Goal: Task Accomplishment & Management: Use online tool/utility

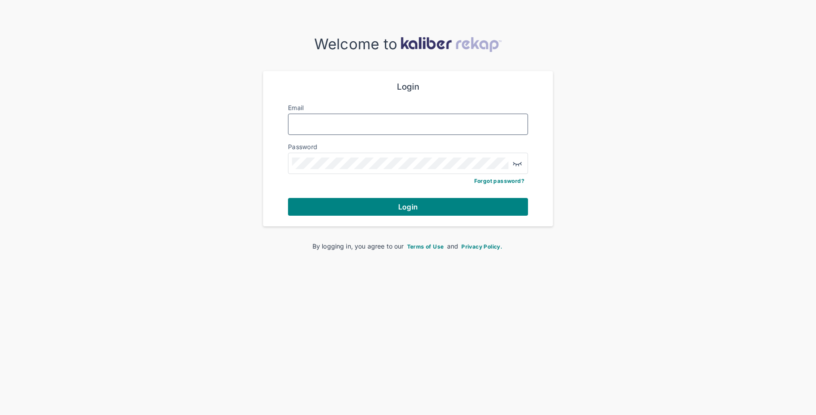
click at [389, 127] on input "Email" at bounding box center [408, 125] width 232 height 12
type input "**********"
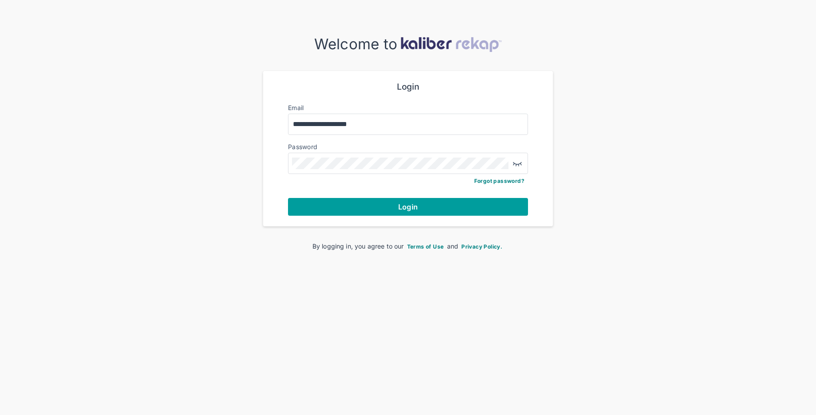
click at [377, 207] on button "Login" at bounding box center [408, 207] width 240 height 18
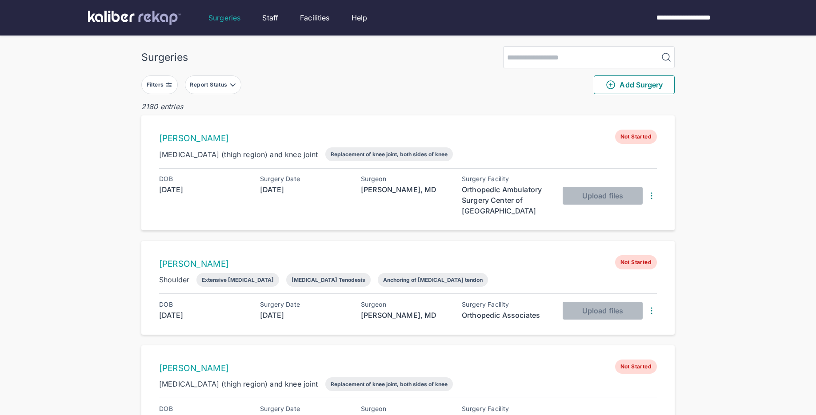
click at [165, 88] on img at bounding box center [168, 84] width 7 height 7
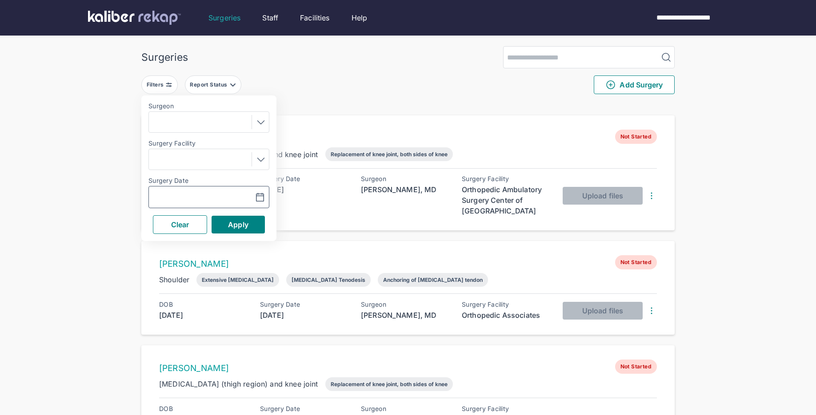
click at [261, 202] on icon "button" at bounding box center [260, 197] width 11 height 11
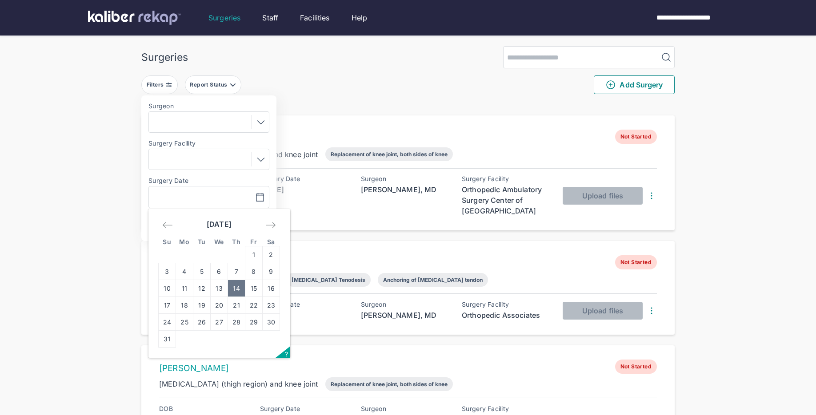
click at [239, 293] on td "14" at bounding box center [236, 288] width 17 height 17
type input "**********"
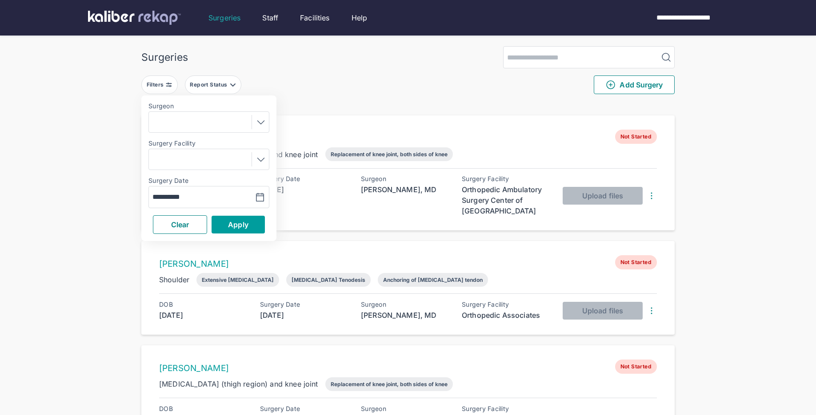
click at [246, 224] on span "Apply" at bounding box center [238, 224] width 20 height 9
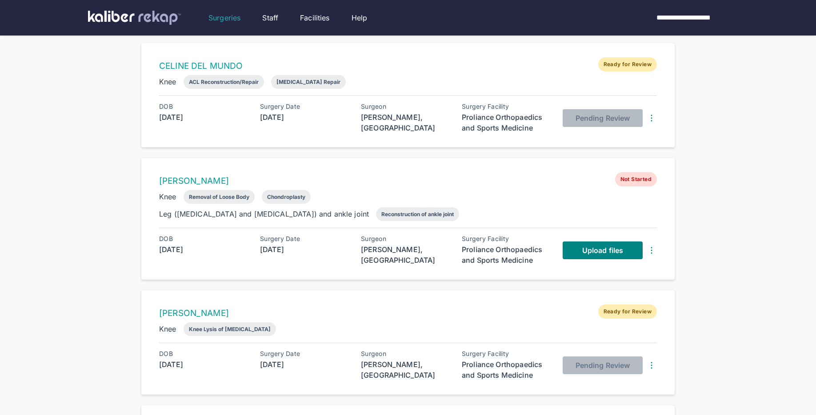
scroll to position [204, 0]
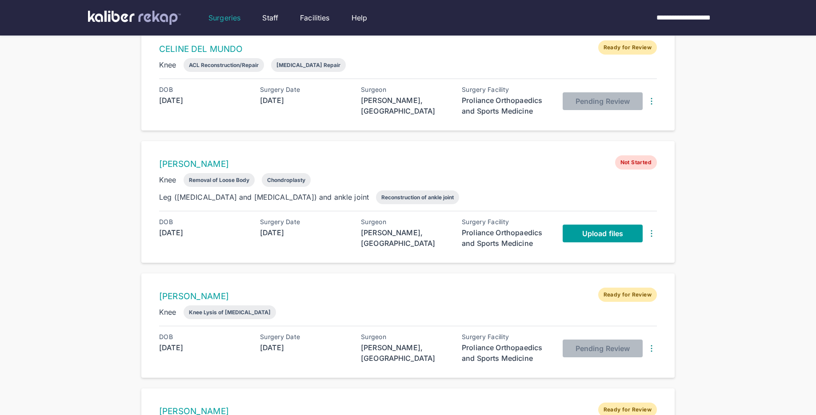
click at [582, 231] on span "Upload files" at bounding box center [602, 233] width 41 height 9
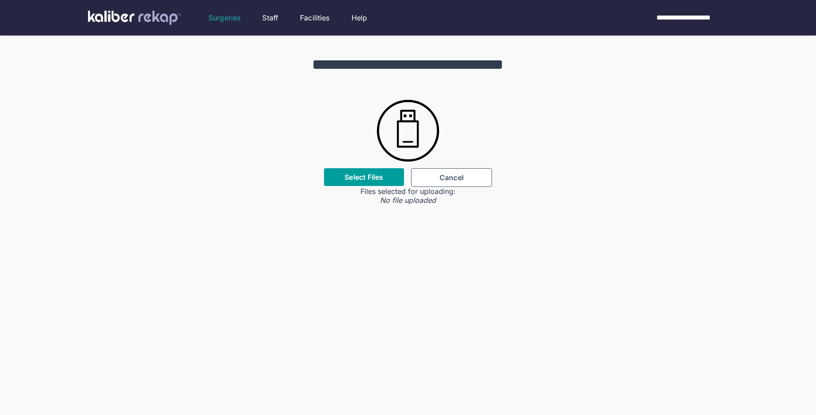
click at [360, 178] on label "Select Files" at bounding box center [363, 177] width 39 height 9
click at [0, 0] on input "Select Files" at bounding box center [0, 0] width 0 height 0
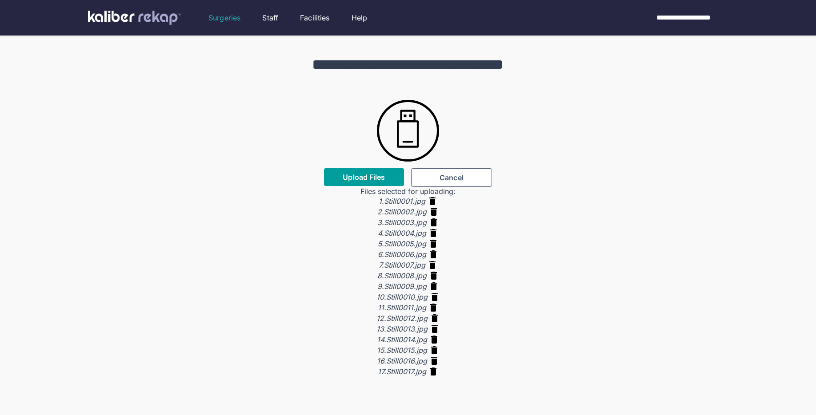
click at [367, 180] on span "Upload Files" at bounding box center [363, 177] width 42 height 9
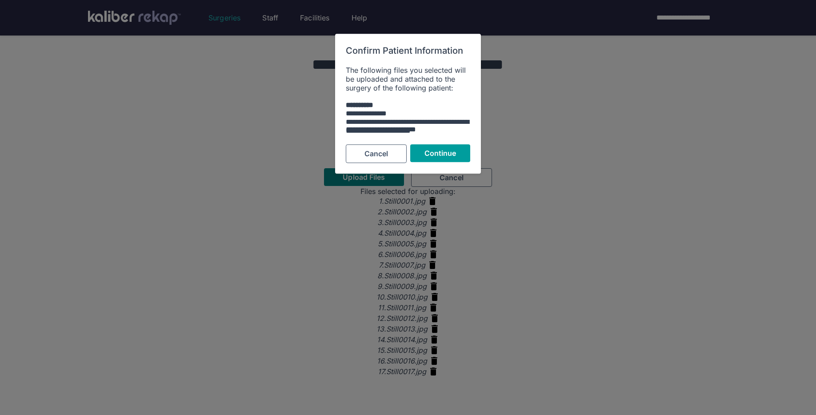
click at [439, 154] on span "Continue" at bounding box center [440, 153] width 32 height 9
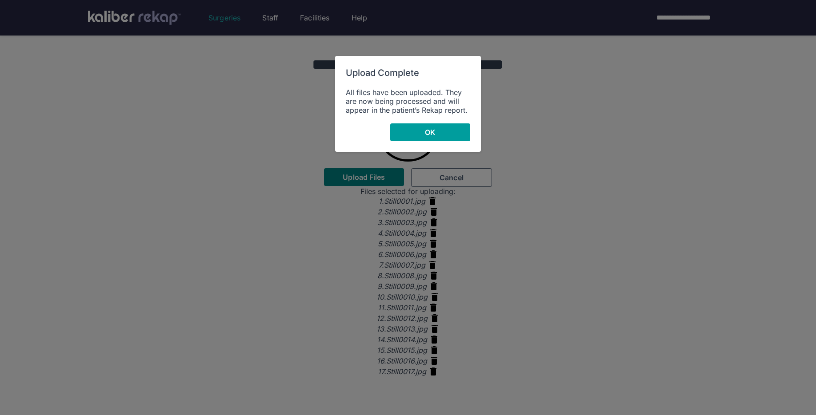
click at [427, 123] on button "OK" at bounding box center [430, 132] width 80 height 18
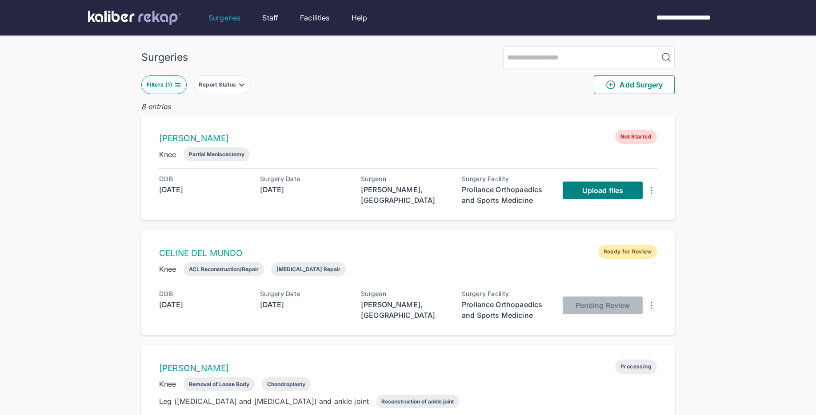
scroll to position [12, 0]
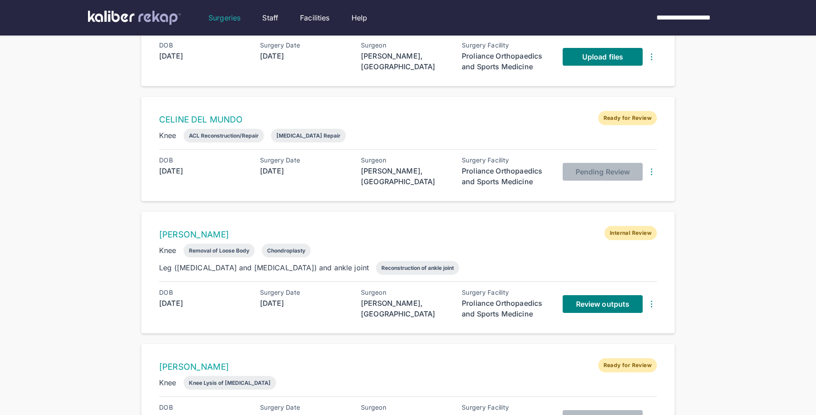
scroll to position [203, 0]
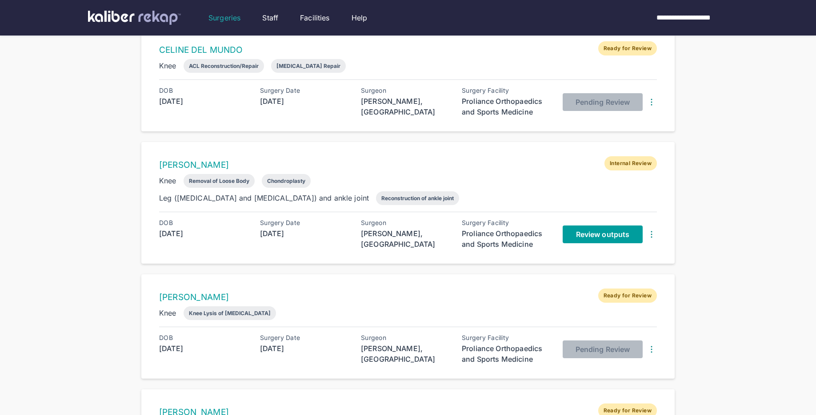
click at [591, 233] on span "Review outputs" at bounding box center [602, 234] width 53 height 9
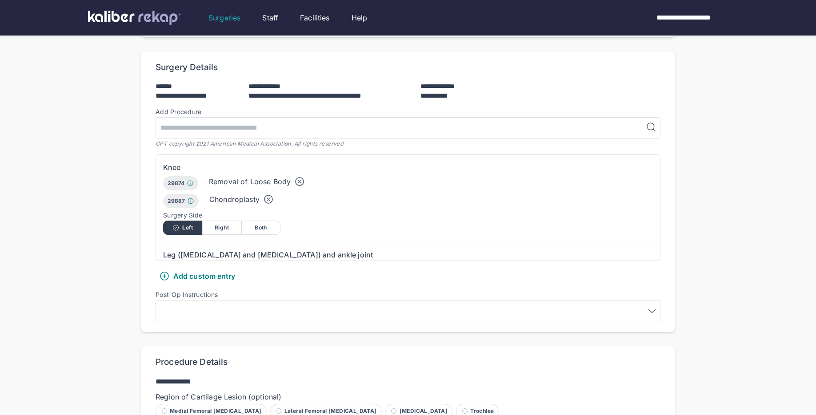
scroll to position [295, 0]
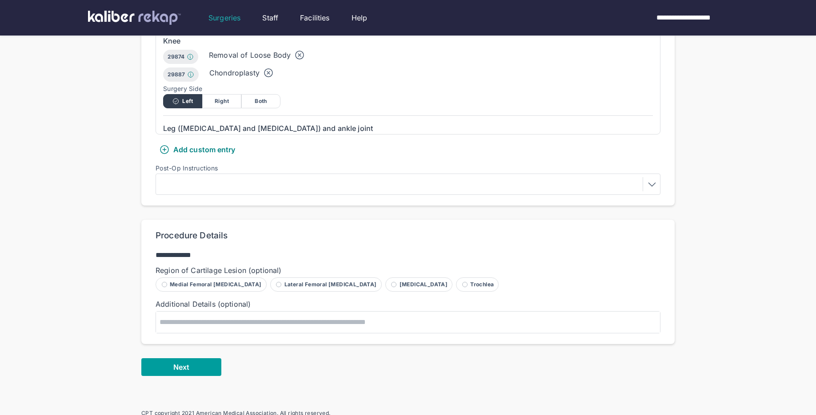
click at [168, 361] on button "Next" at bounding box center [181, 367] width 80 height 18
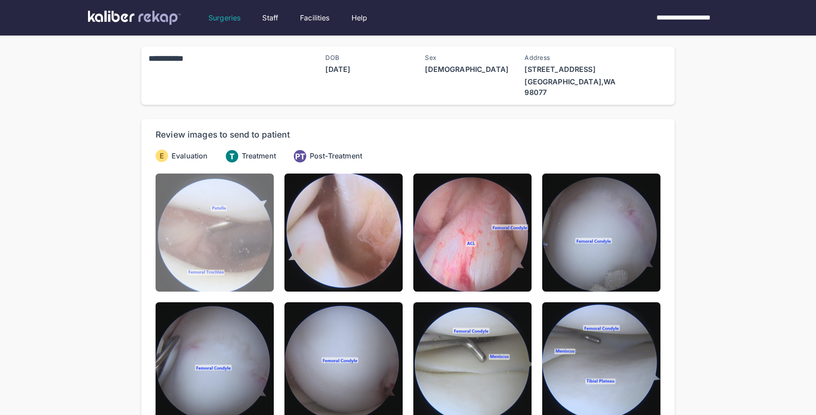
click at [199, 269] on img at bounding box center [214, 233] width 118 height 118
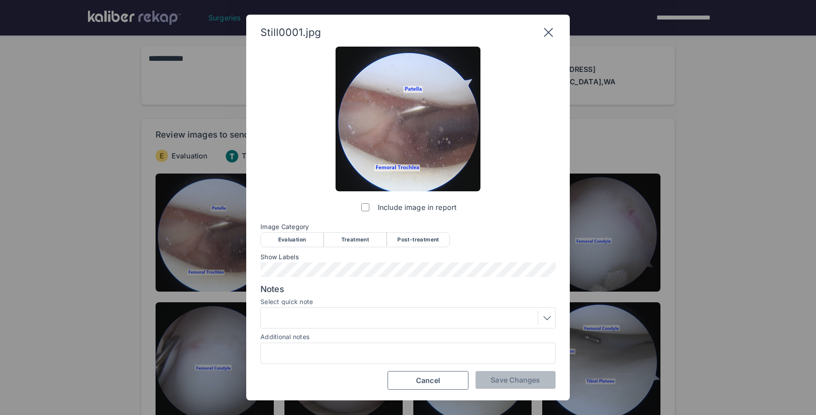
click at [306, 236] on div "Evaluation" at bounding box center [291, 239] width 63 height 15
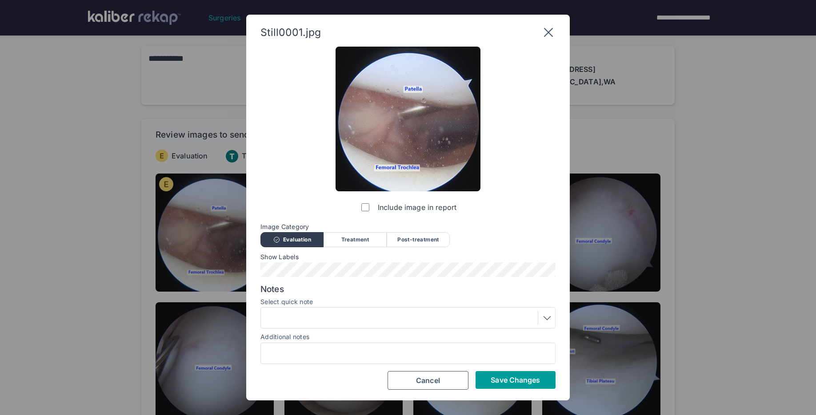
click at [500, 380] on span "Save Changes" at bounding box center [514, 380] width 49 height 9
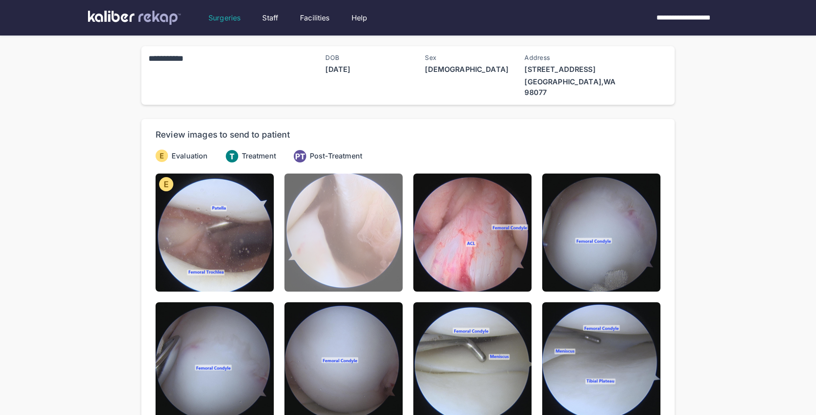
click at [337, 244] on img at bounding box center [343, 233] width 118 height 118
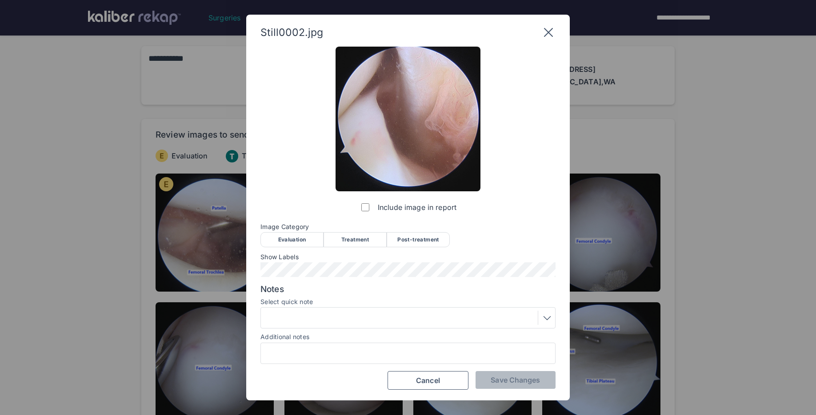
click at [296, 238] on div "Evaluation" at bounding box center [291, 239] width 63 height 15
click at [513, 381] on span "Save Changes" at bounding box center [514, 380] width 49 height 9
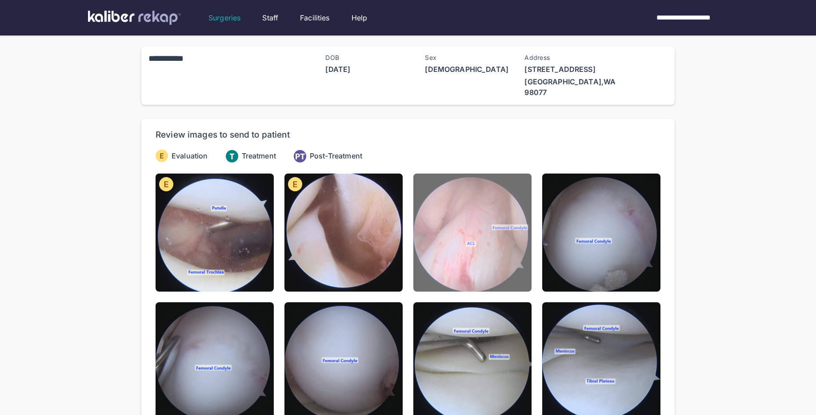
click at [470, 275] on img at bounding box center [472, 233] width 118 height 118
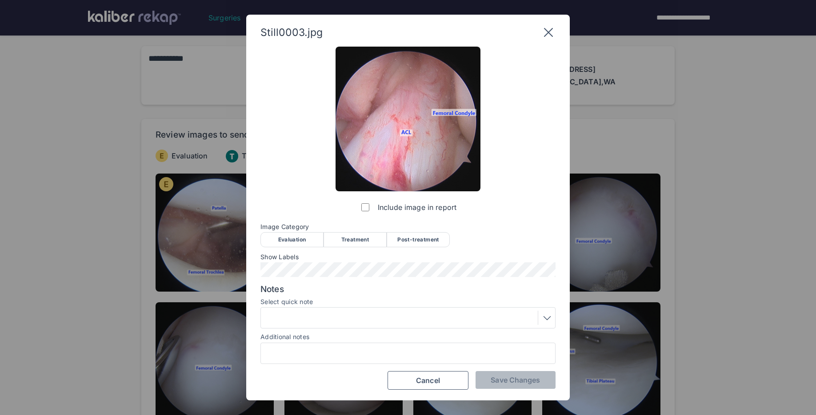
click at [287, 238] on div "Evaluation" at bounding box center [291, 239] width 63 height 15
click at [315, 317] on div at bounding box center [407, 318] width 289 height 14
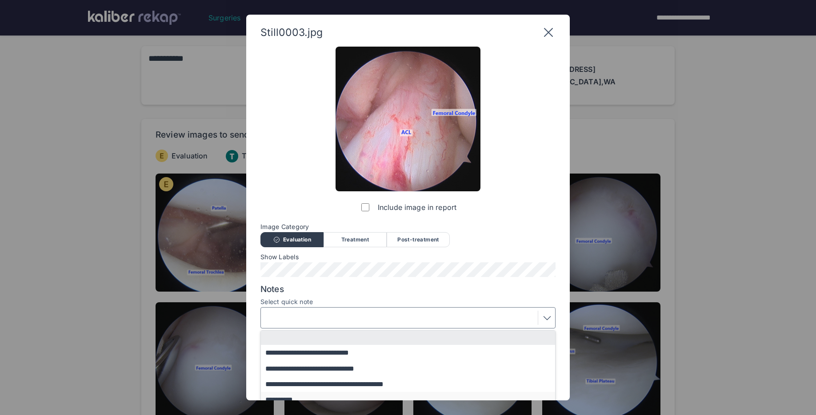
click at [306, 398] on button "**********" at bounding box center [412, 400] width 303 height 16
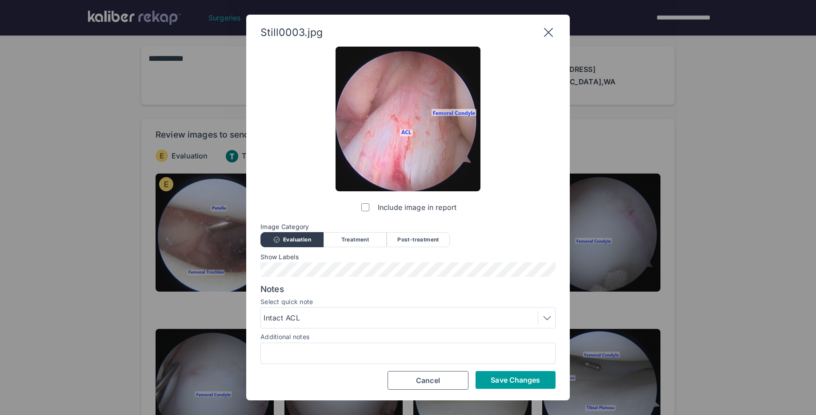
click at [488, 377] on button "Save Changes" at bounding box center [515, 380] width 80 height 18
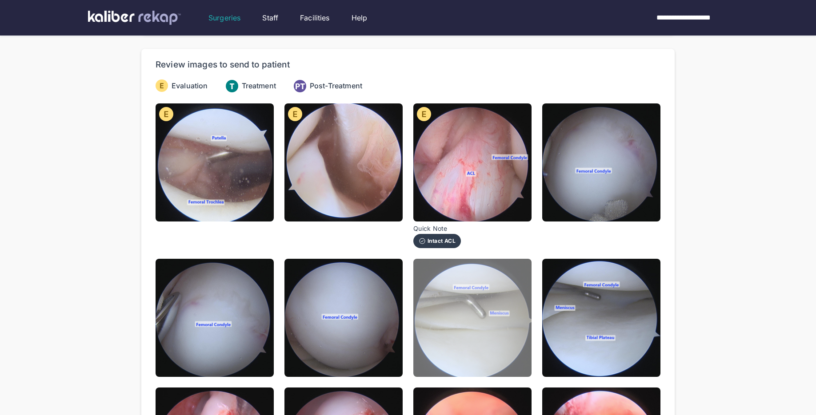
scroll to position [69, 0]
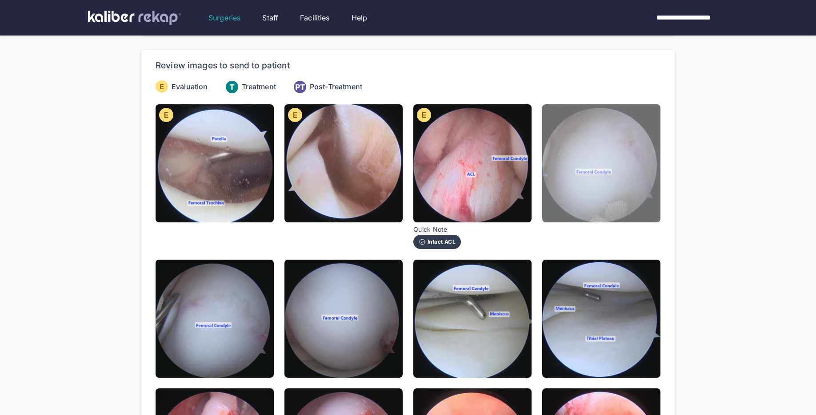
click at [595, 183] on img at bounding box center [601, 163] width 118 height 118
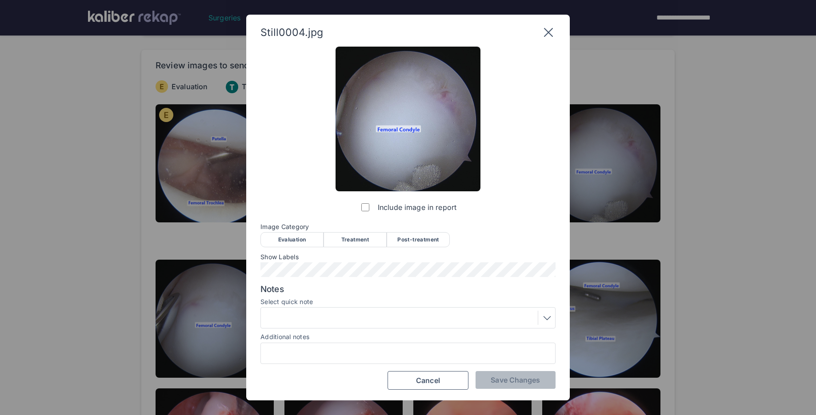
click at [295, 234] on div "Evaluation" at bounding box center [291, 239] width 63 height 15
click at [498, 377] on span "Save Changes" at bounding box center [514, 380] width 49 height 9
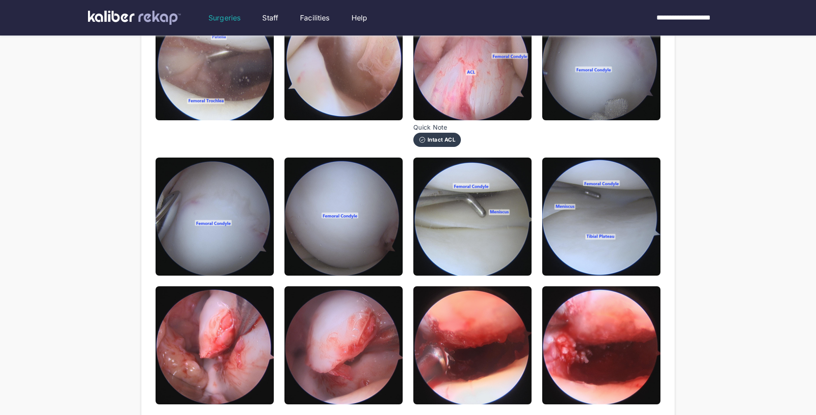
scroll to position [227, 0]
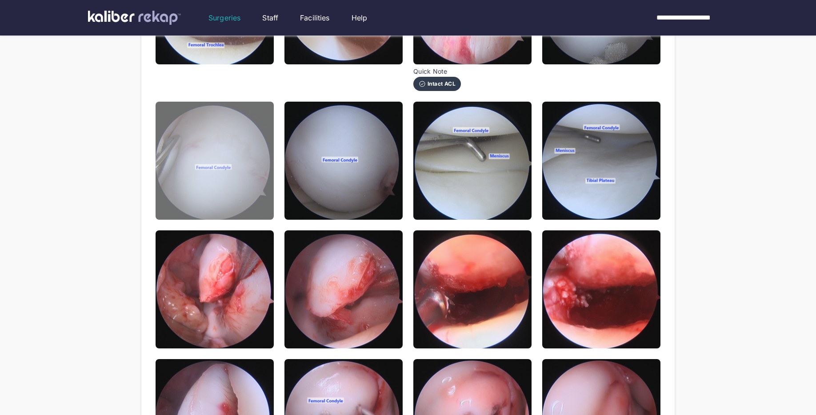
click at [246, 203] on img at bounding box center [214, 161] width 118 height 118
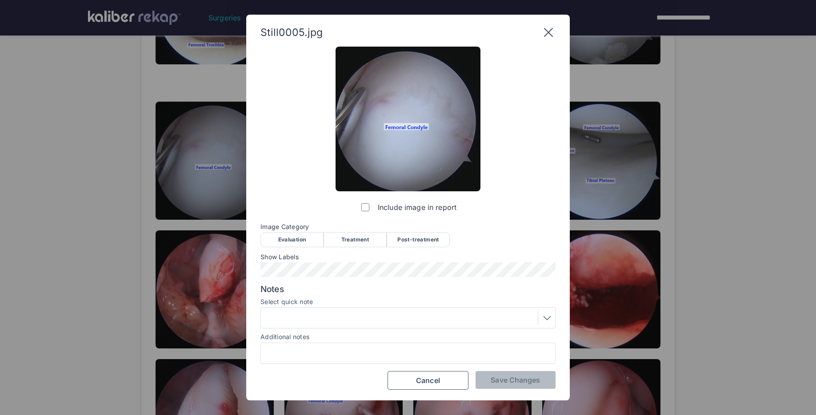
click at [307, 234] on div "Evaluation" at bounding box center [291, 239] width 63 height 15
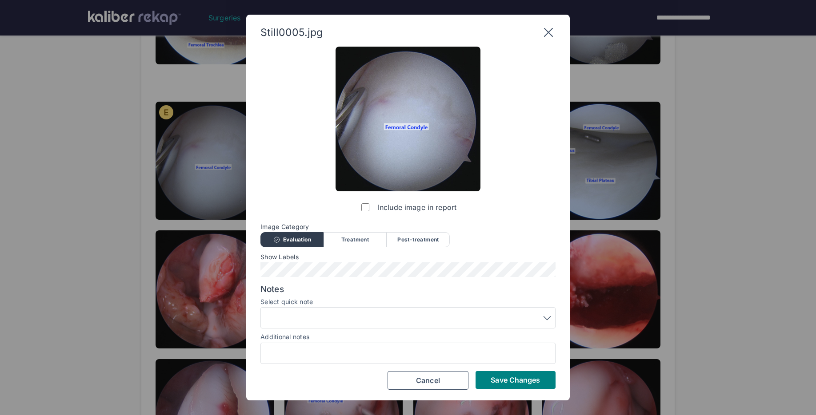
click at [308, 314] on div at bounding box center [407, 318] width 289 height 14
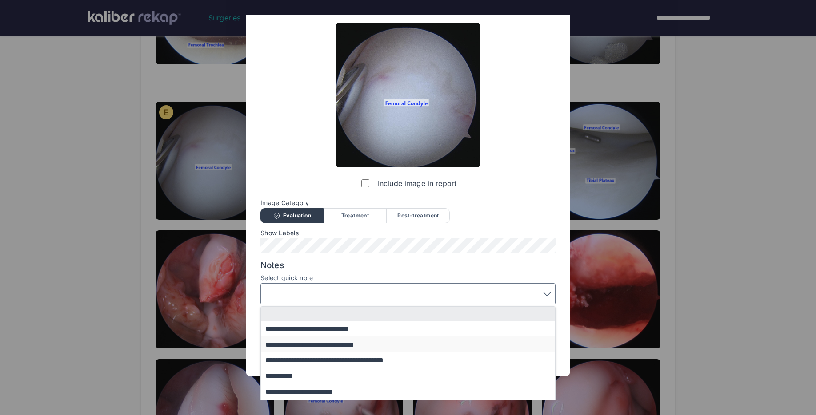
scroll to position [28, 0]
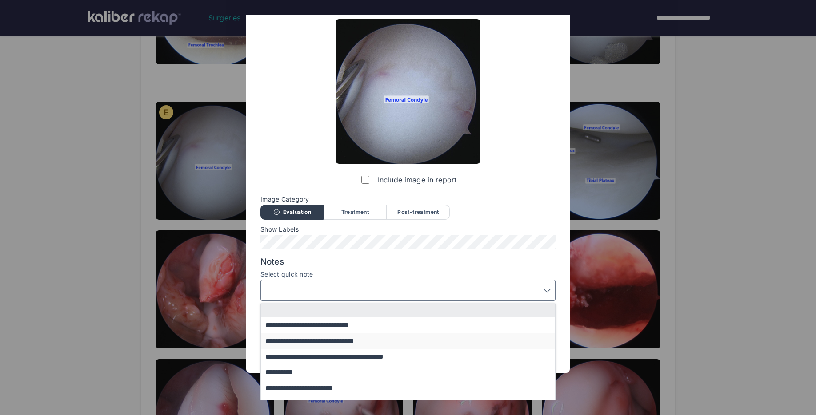
click at [317, 342] on button "**********" at bounding box center [412, 341] width 303 height 16
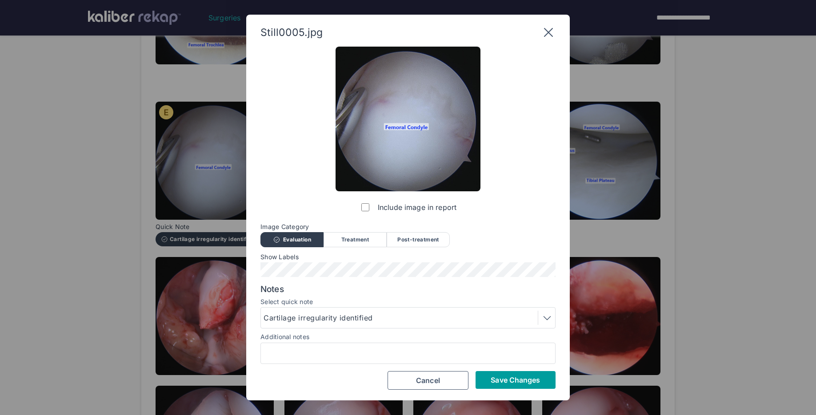
click at [480, 382] on button "Save Changes" at bounding box center [515, 380] width 80 height 18
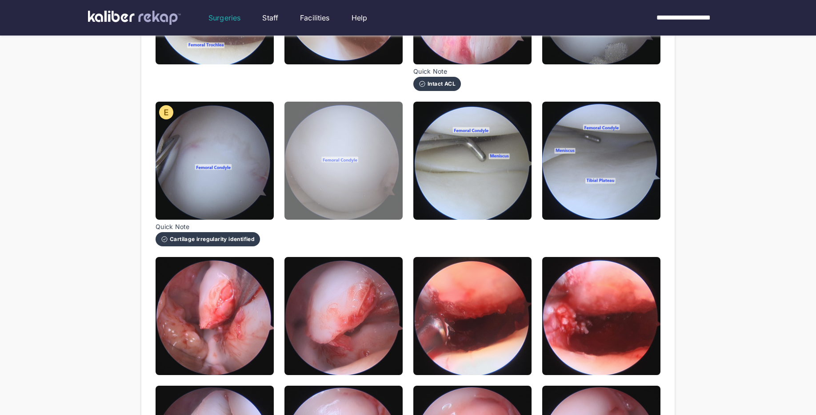
click at [380, 209] on img at bounding box center [343, 161] width 118 height 118
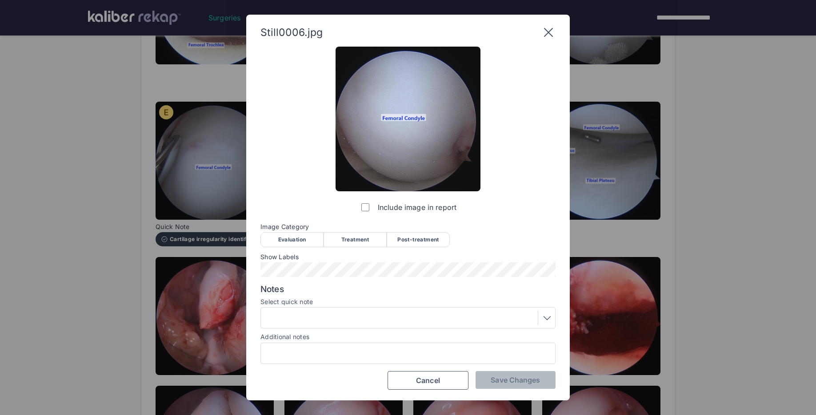
click at [296, 250] on div "Include image in report Image Category Evaluation Treatment Post-treatment Eval…" at bounding box center [407, 218] width 295 height 343
click at [302, 238] on div "Evaluation" at bounding box center [291, 239] width 63 height 15
click at [498, 379] on span "Save Changes" at bounding box center [514, 380] width 49 height 9
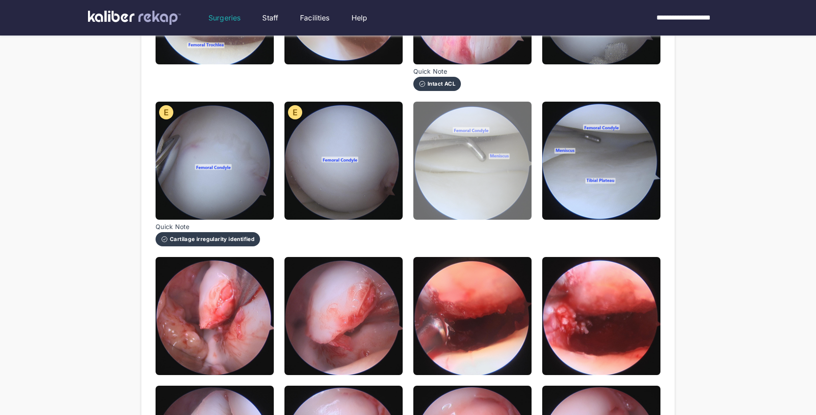
click at [492, 209] on img at bounding box center [472, 161] width 118 height 118
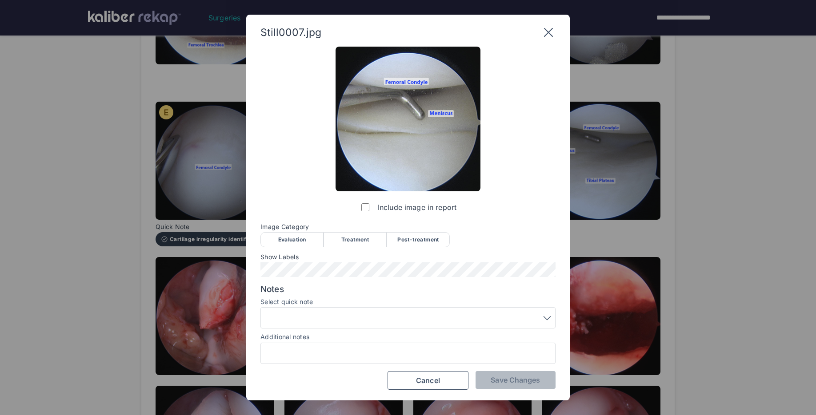
click at [295, 242] on div "Evaluation" at bounding box center [291, 239] width 63 height 15
click at [509, 374] on button "Save Changes" at bounding box center [515, 380] width 80 height 18
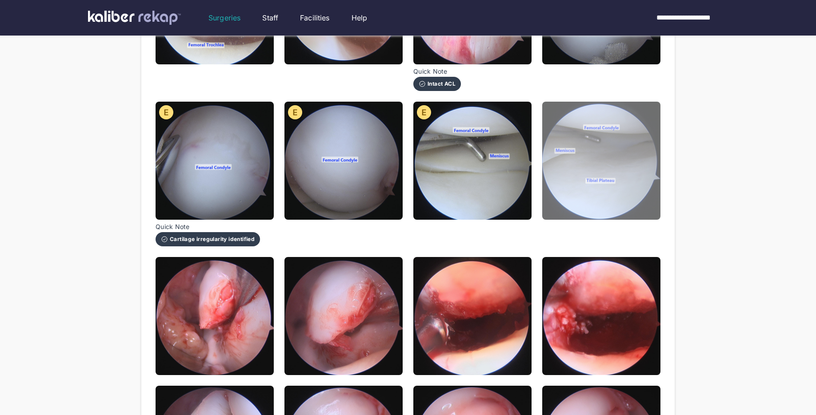
click at [582, 204] on img at bounding box center [601, 161] width 118 height 118
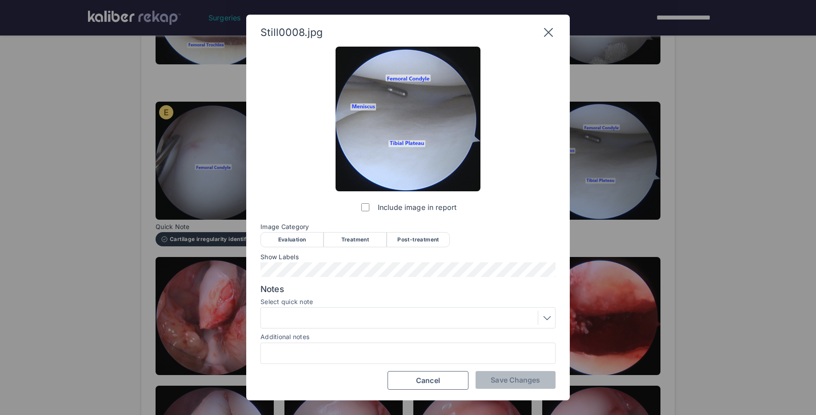
click at [286, 236] on div "Evaluation" at bounding box center [291, 239] width 63 height 15
click at [486, 380] on button "Save Changes" at bounding box center [515, 380] width 80 height 18
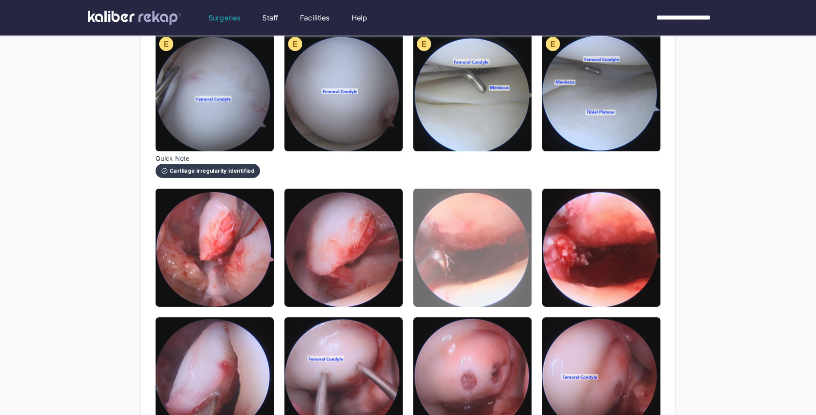
scroll to position [334, 0]
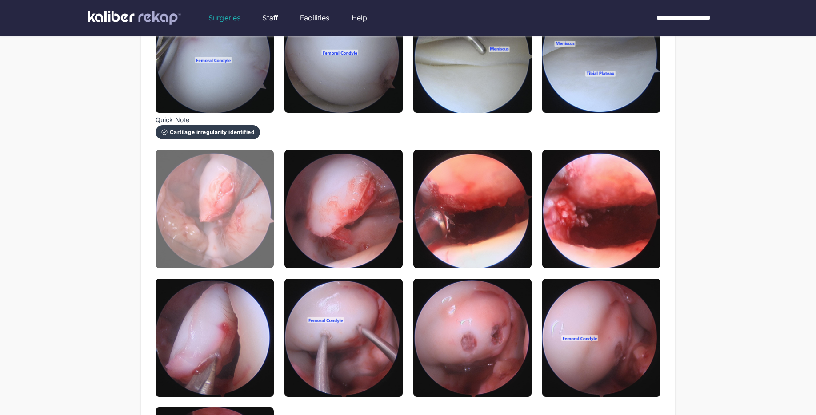
click at [248, 237] on img at bounding box center [214, 209] width 118 height 118
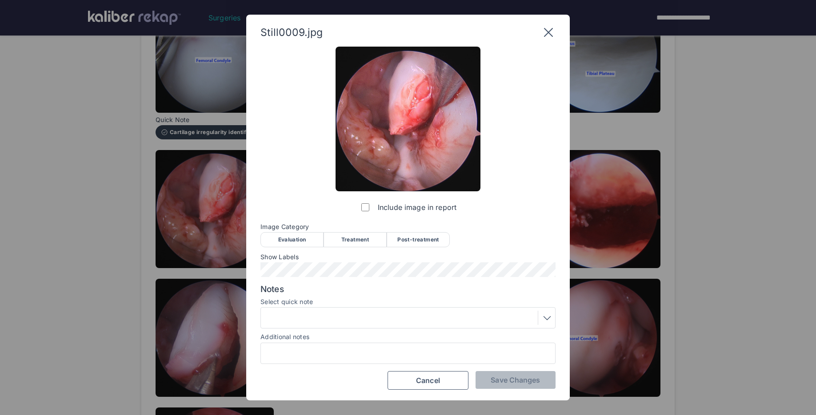
click at [301, 235] on div "Evaluation" at bounding box center [291, 239] width 63 height 15
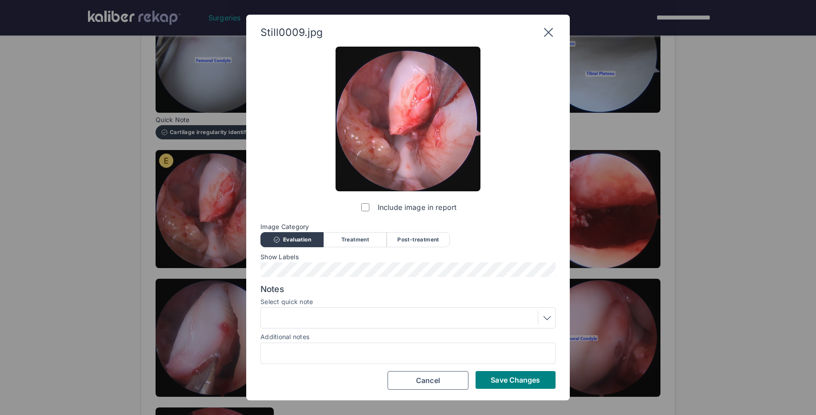
click at [312, 322] on div at bounding box center [407, 318] width 289 height 14
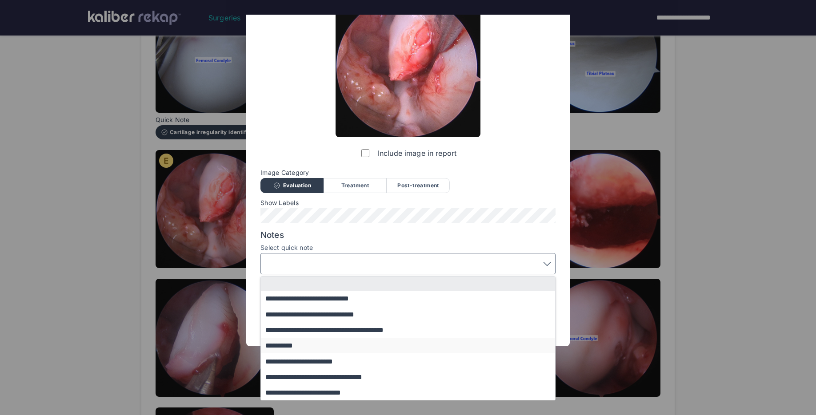
scroll to position [55, 0]
click at [329, 316] on button "**********" at bounding box center [412, 314] width 303 height 16
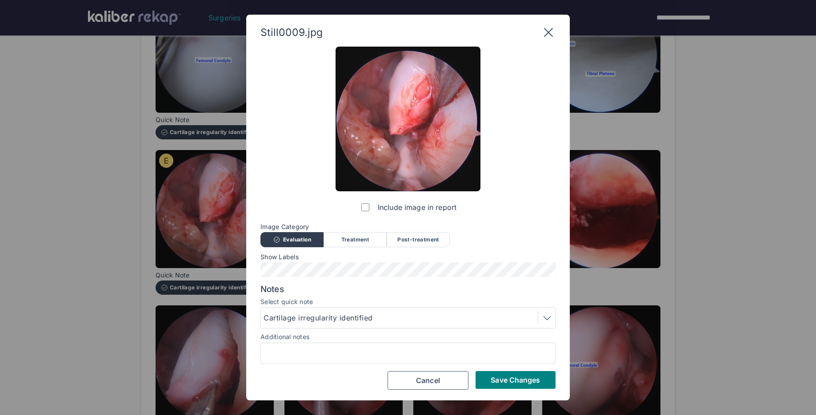
scroll to position [0, 0]
click at [492, 377] on span "Save Changes" at bounding box center [514, 380] width 49 height 9
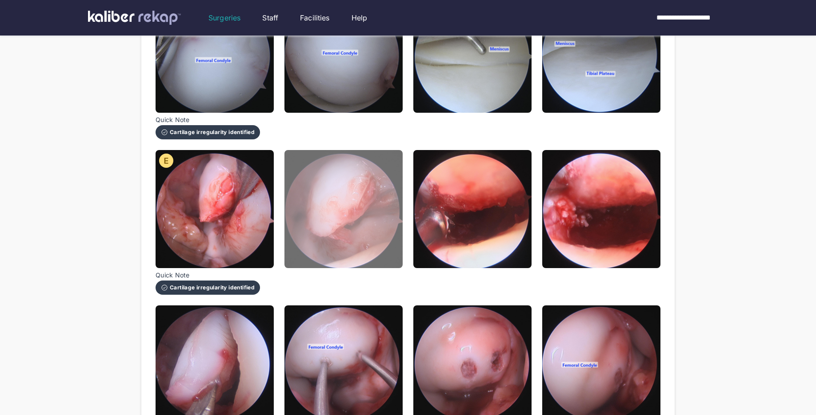
click at [386, 246] on img at bounding box center [343, 209] width 118 height 118
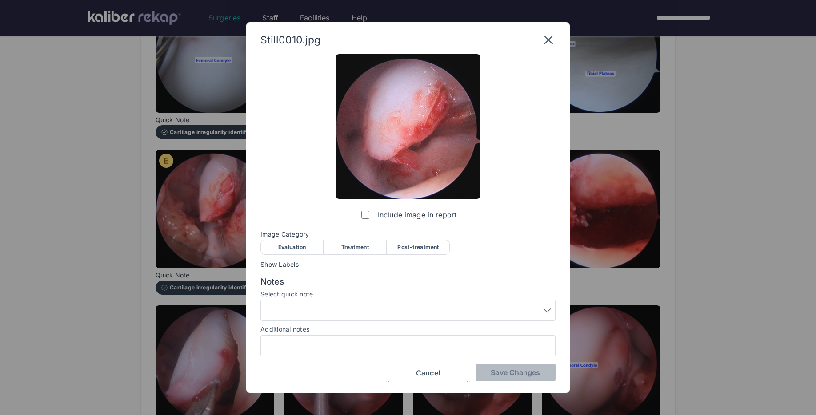
click at [298, 248] on div "Evaluation" at bounding box center [291, 247] width 63 height 15
click at [495, 367] on button "Save Changes" at bounding box center [515, 373] width 80 height 18
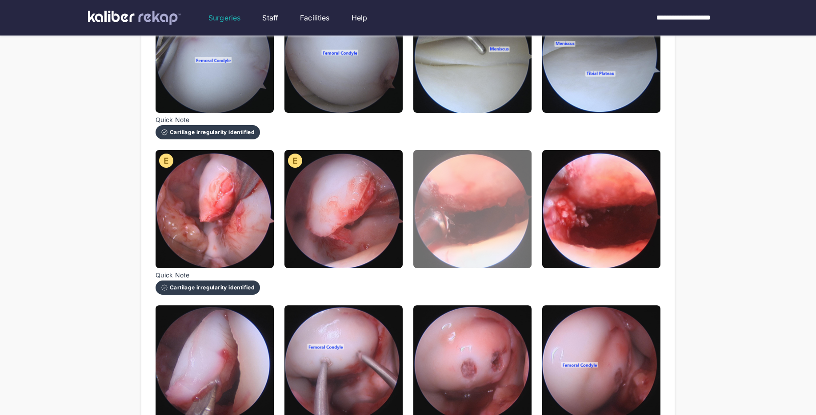
click at [490, 248] on img at bounding box center [472, 209] width 118 height 118
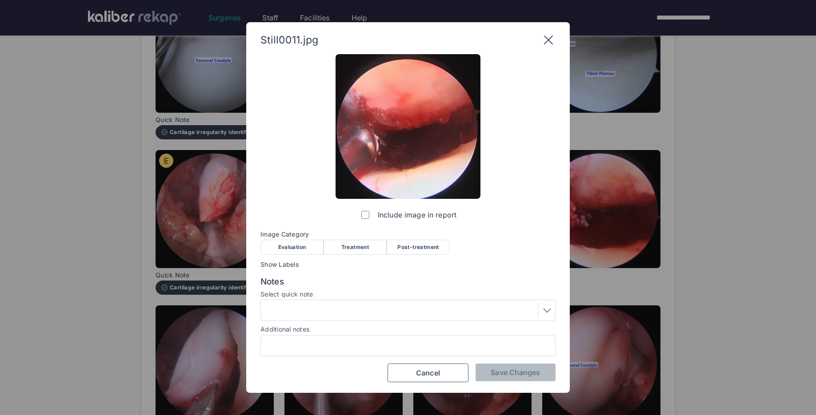
click at [350, 245] on div "Treatment" at bounding box center [354, 247] width 63 height 15
click at [315, 308] on div at bounding box center [407, 310] width 289 height 14
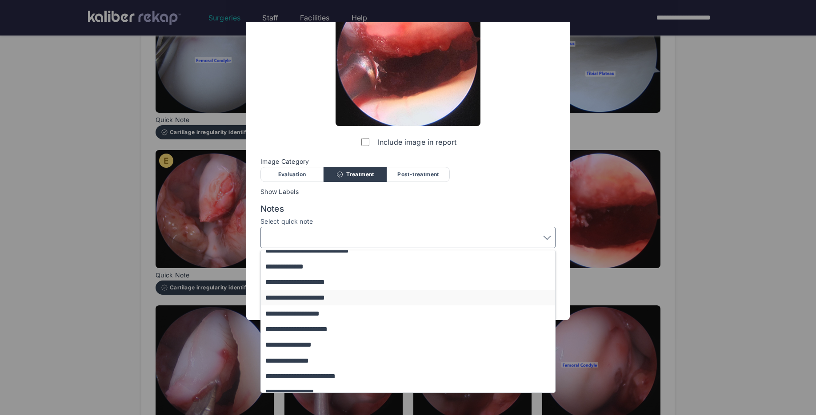
scroll to position [76, 0]
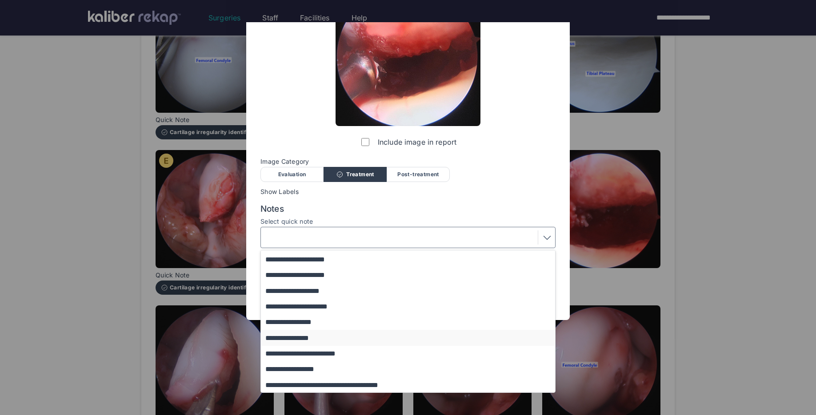
click at [311, 339] on button "**********" at bounding box center [412, 338] width 303 height 16
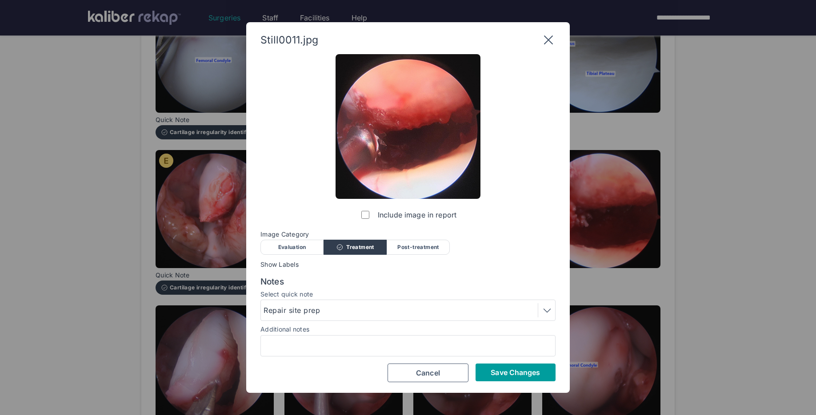
click at [504, 376] on span "Save Changes" at bounding box center [514, 372] width 49 height 9
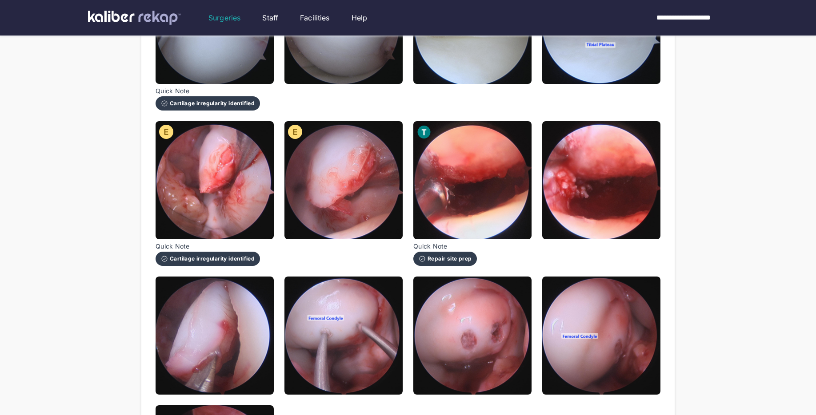
scroll to position [365, 0]
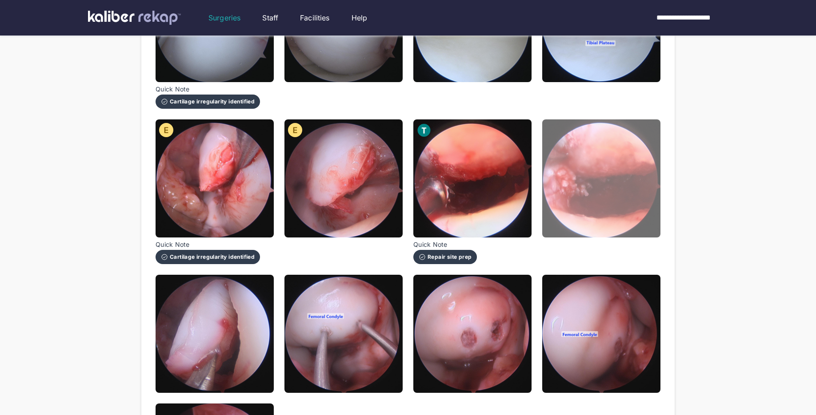
click at [609, 220] on img at bounding box center [601, 178] width 118 height 118
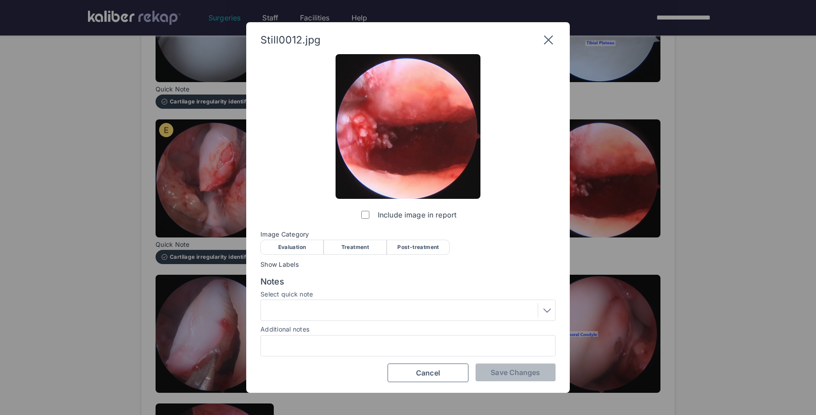
click at [361, 249] on div "Treatment" at bounding box center [354, 247] width 63 height 15
click at [497, 371] on span "Save Changes" at bounding box center [514, 372] width 49 height 9
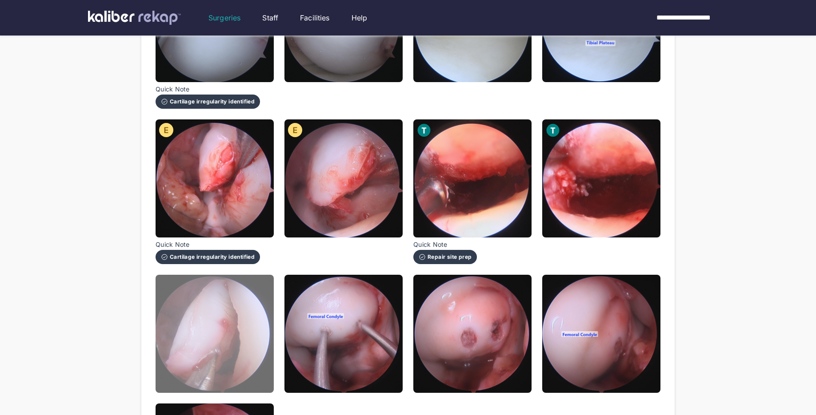
click at [237, 326] on img at bounding box center [214, 334] width 118 height 118
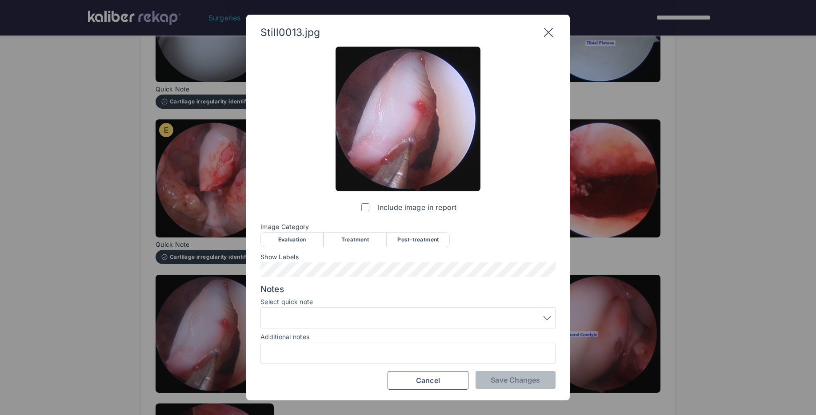
click at [357, 243] on div "Treatment" at bounding box center [354, 239] width 63 height 15
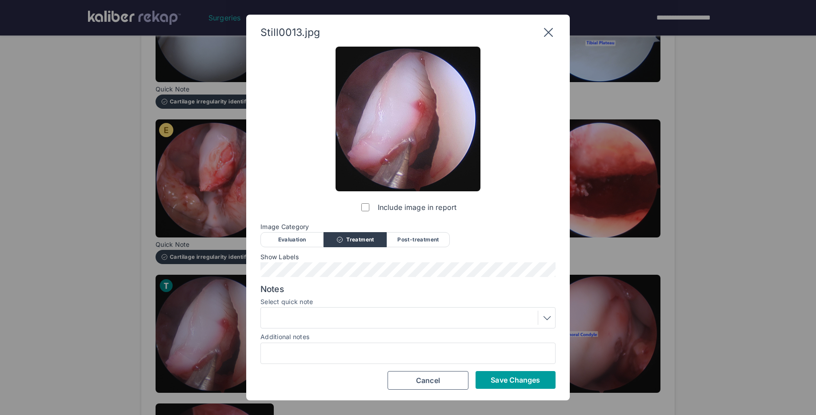
click at [488, 379] on button "Save Changes" at bounding box center [515, 380] width 80 height 18
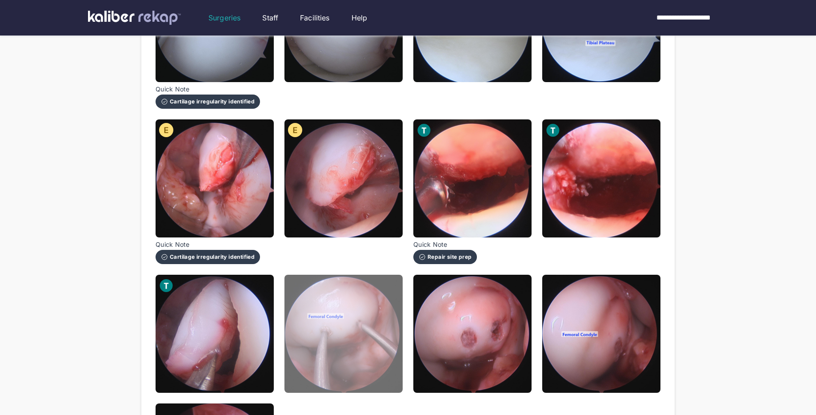
click at [353, 340] on img at bounding box center [343, 334] width 118 height 118
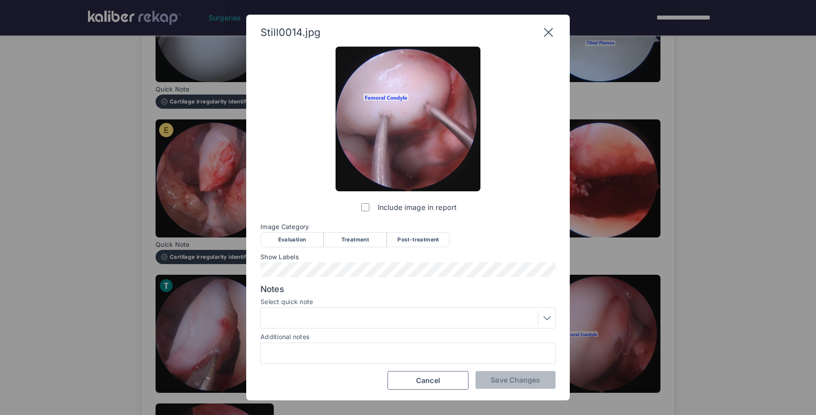
click at [360, 238] on div "Treatment" at bounding box center [354, 239] width 63 height 15
click at [500, 384] on span "Save Changes" at bounding box center [514, 380] width 49 height 9
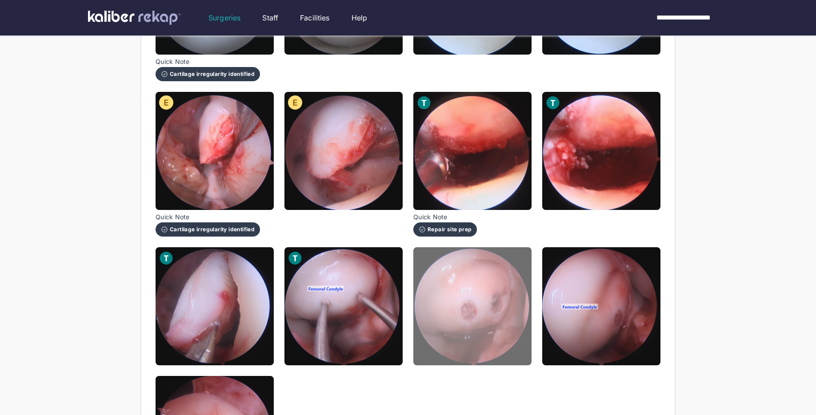
scroll to position [417, 0]
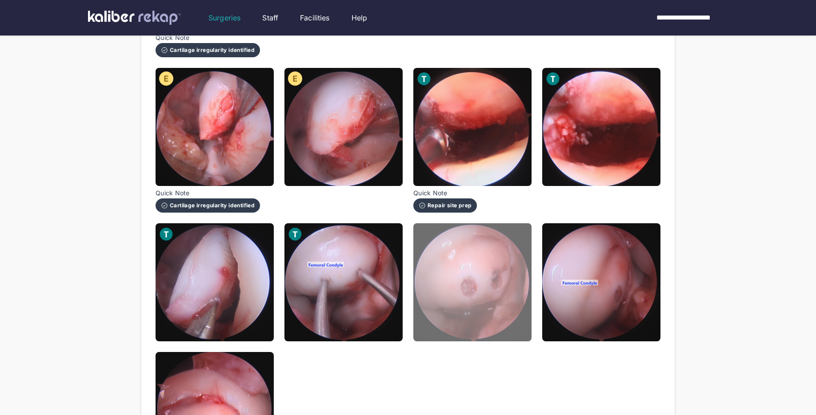
click at [480, 318] on img at bounding box center [472, 282] width 118 height 118
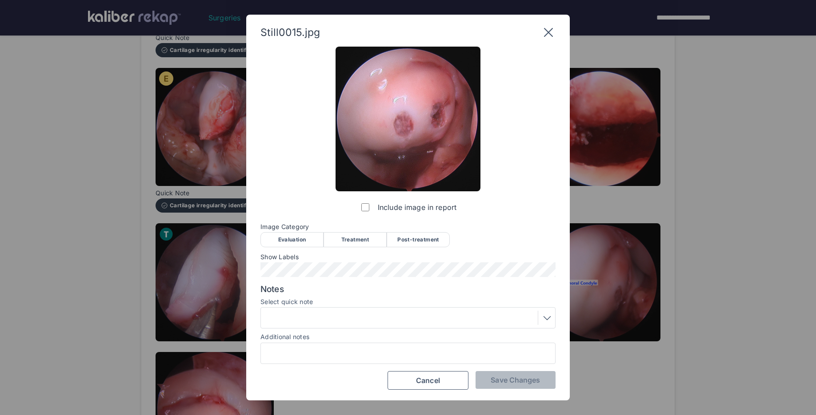
click at [425, 242] on div "Post-treatment" at bounding box center [417, 239] width 63 height 15
click at [497, 376] on span "Save Changes" at bounding box center [514, 380] width 49 height 9
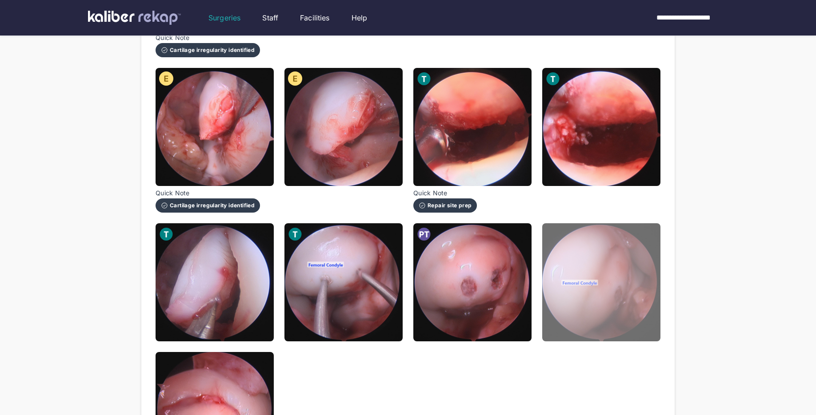
click at [613, 320] on img at bounding box center [601, 282] width 118 height 118
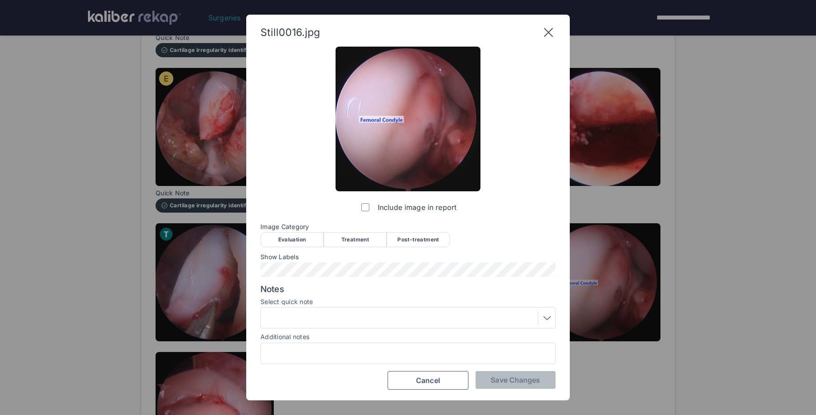
click at [415, 243] on div "Post-treatment" at bounding box center [417, 239] width 63 height 15
click at [489, 381] on button "Save Changes" at bounding box center [515, 380] width 80 height 18
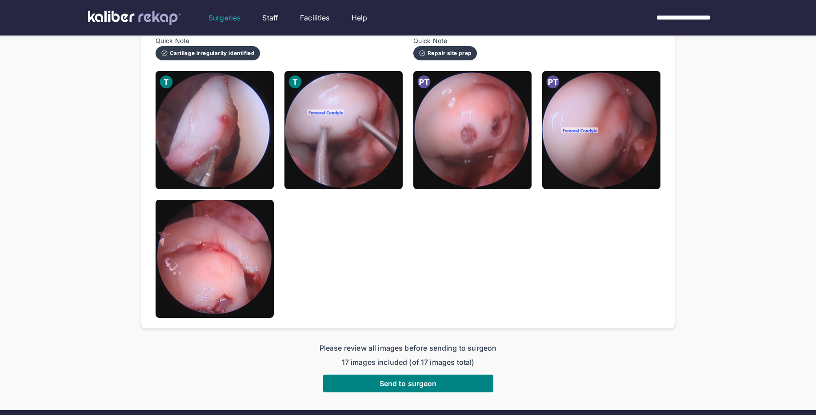
scroll to position [608, 0]
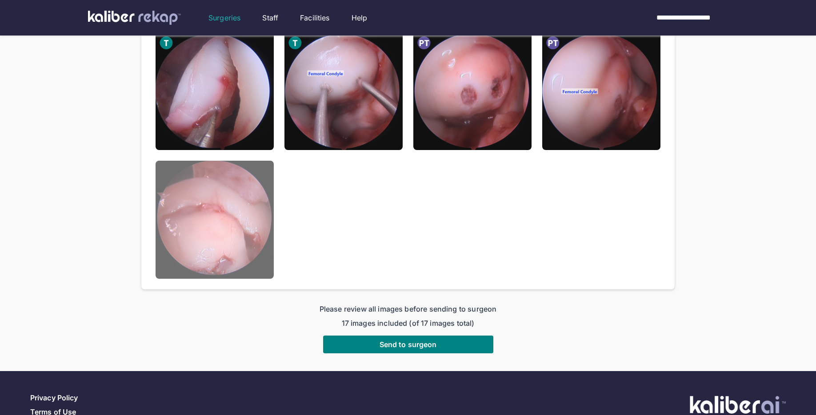
click at [270, 250] on img at bounding box center [214, 220] width 118 height 118
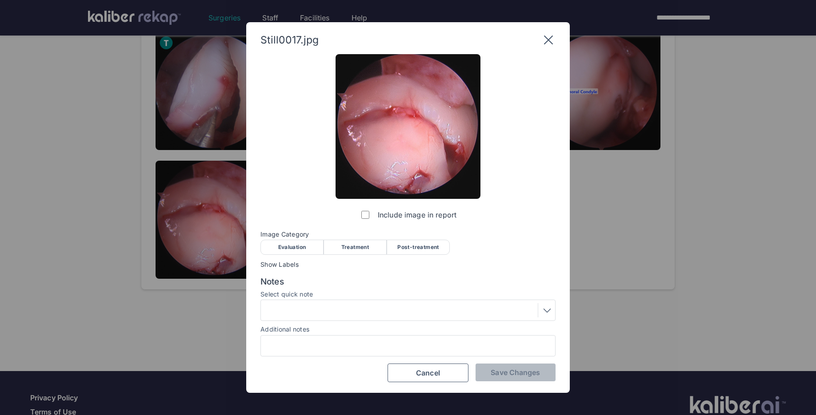
click at [418, 252] on div "Post-treatment" at bounding box center [417, 247] width 63 height 15
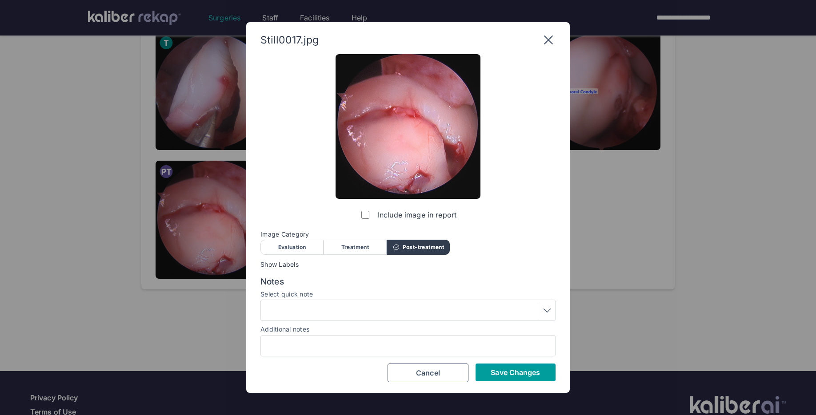
click at [495, 370] on span "Save Changes" at bounding box center [514, 372] width 49 height 9
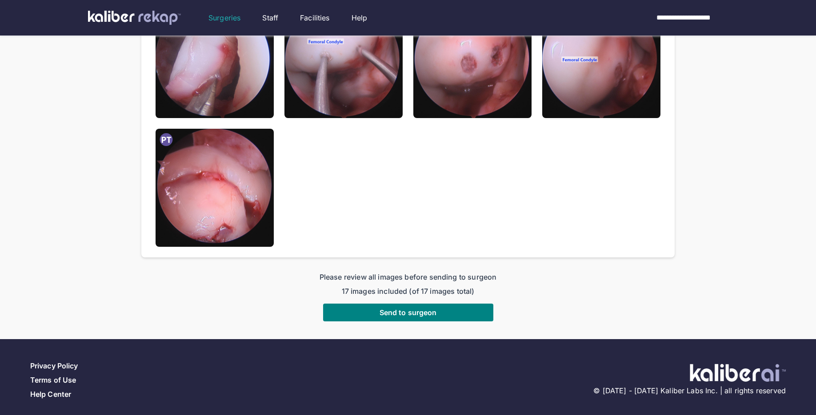
scroll to position [646, 0]
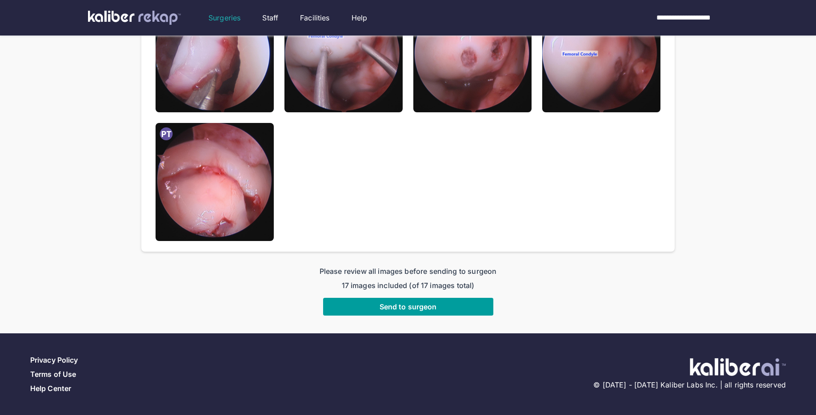
click at [386, 298] on button "Send to surgeon" at bounding box center [408, 307] width 170 height 18
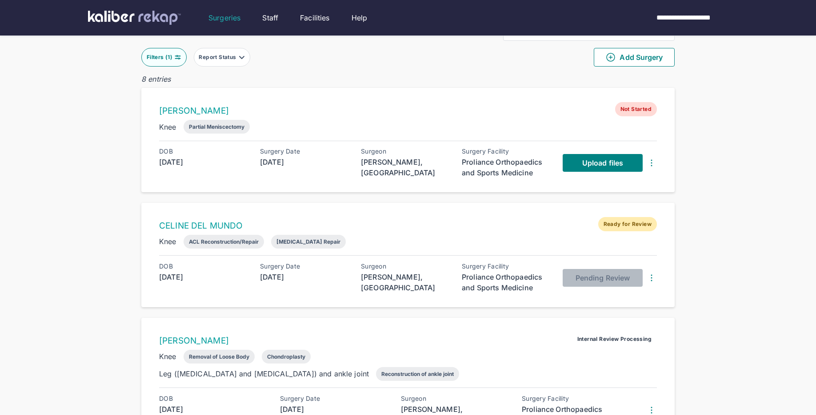
scroll to position [29, 0]
